Goal: Check status: Check status

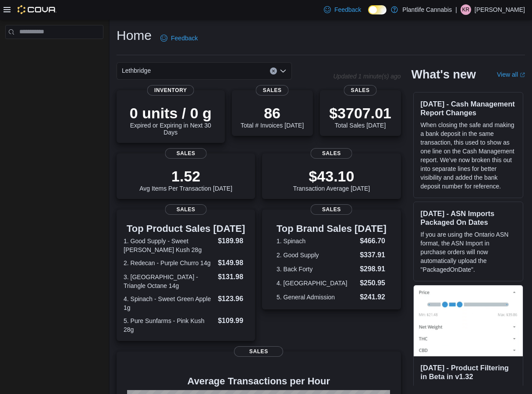
scroll to position [43, 0]
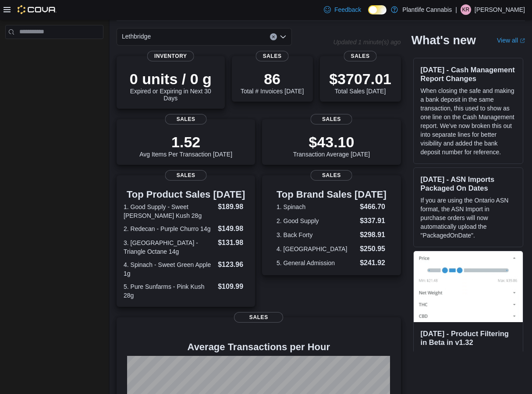
click at [222, 200] on div "Top Product Sales Today 1. Good Supply - Sweet Berry Kush 28g $189.98 2. Redeca…" at bounding box center [186, 244] width 125 height 111
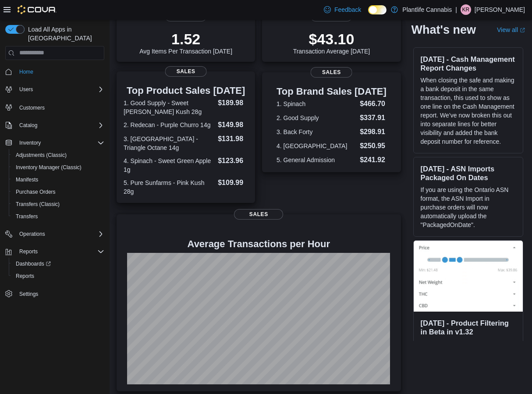
scroll to position [143, 0]
